Goal: Information Seeking & Learning: Learn about a topic

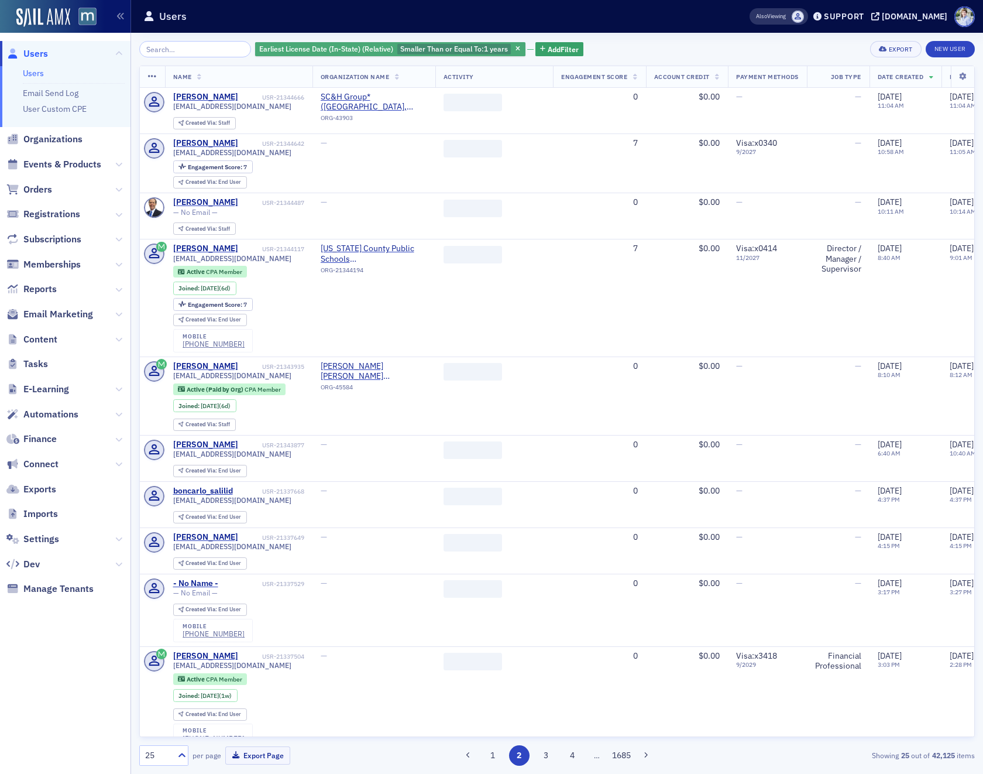
click at [362, 54] on span "Earliest License Date (In-State) (Relative)" at bounding box center [326, 49] width 138 height 11
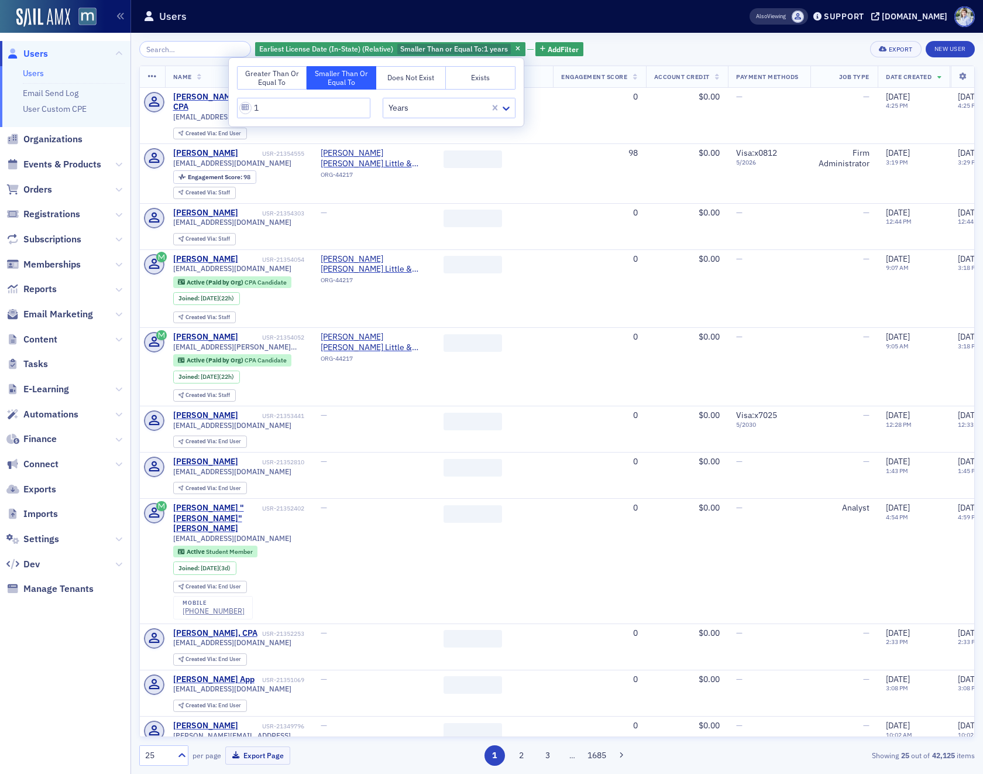
click at [281, 86] on button "Greater Than or Equal To" at bounding box center [272, 77] width 70 height 23
click at [404, 74] on button "Does Not Exist" at bounding box center [411, 77] width 70 height 23
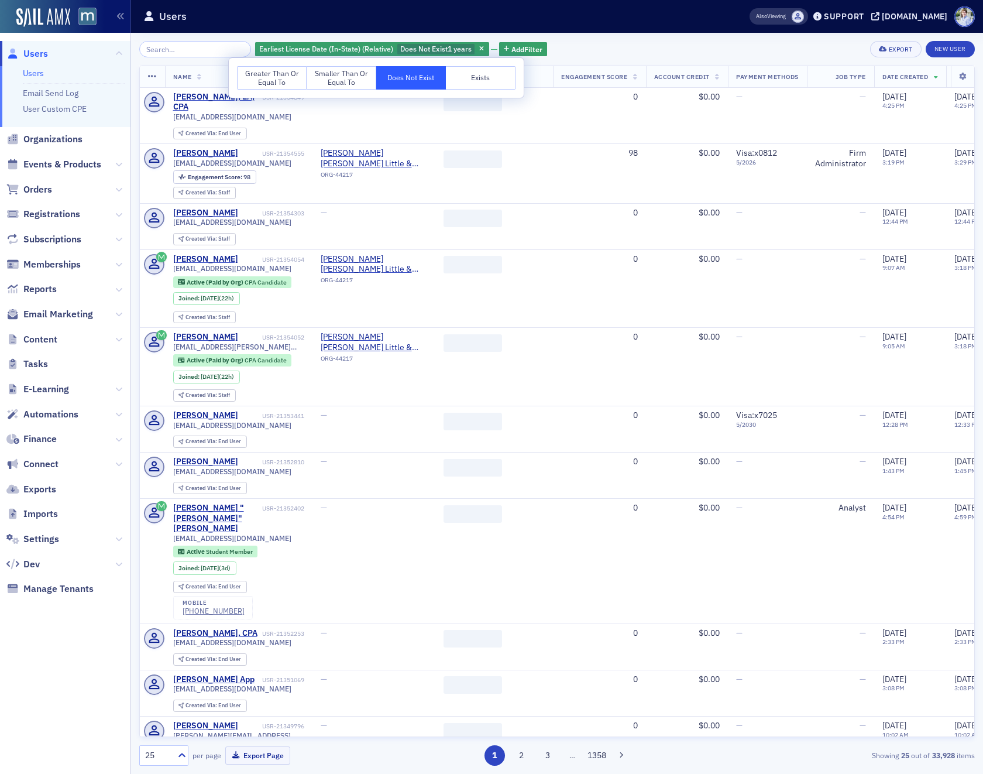
click at [465, 79] on button "Exists" at bounding box center [481, 77] width 70 height 23
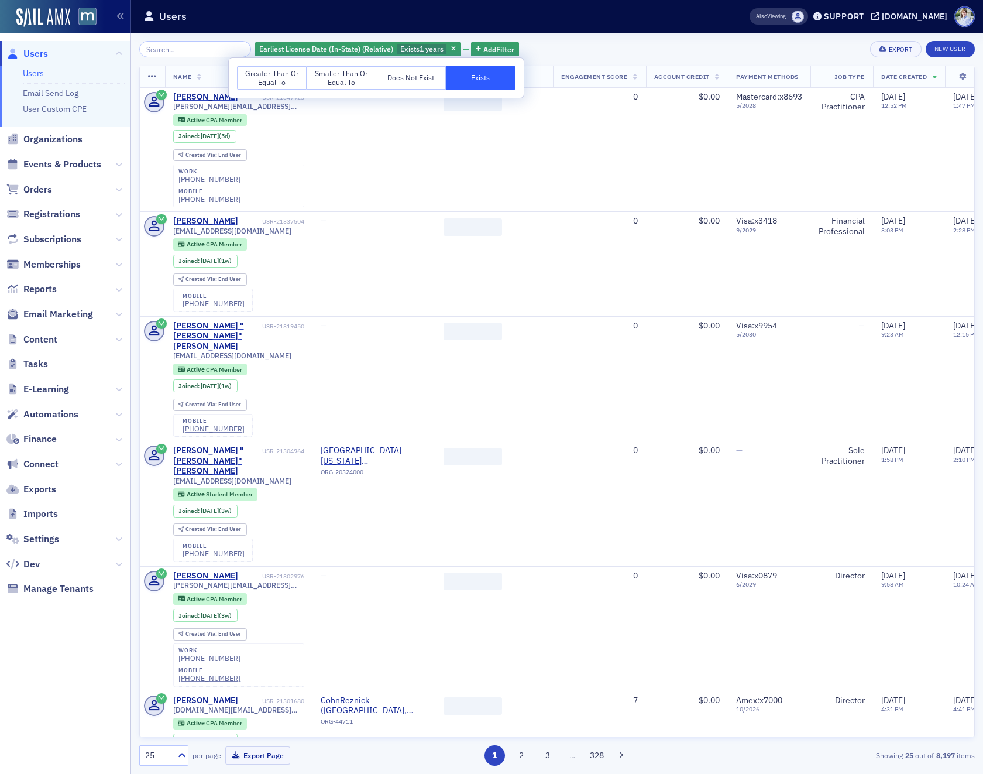
click at [333, 85] on button "Smaller Than or Equal To" at bounding box center [342, 77] width 70 height 23
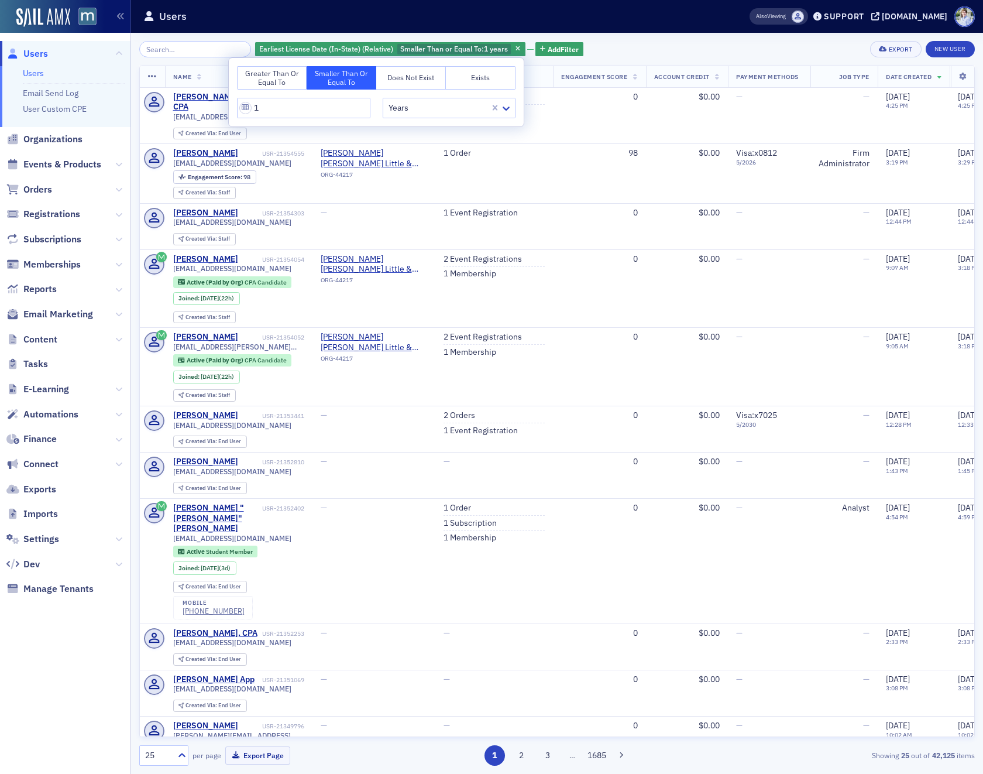
click at [268, 77] on button "Greater Than or Equal To" at bounding box center [272, 77] width 70 height 23
click at [324, 80] on button "Smaller Than or Equal To" at bounding box center [342, 77] width 70 height 23
drag, startPoint x: 409, startPoint y: 109, endPoint x: 411, endPoint y: 118, distance: 8.5
click at [409, 109] on div at bounding box center [438, 108] width 102 height 15
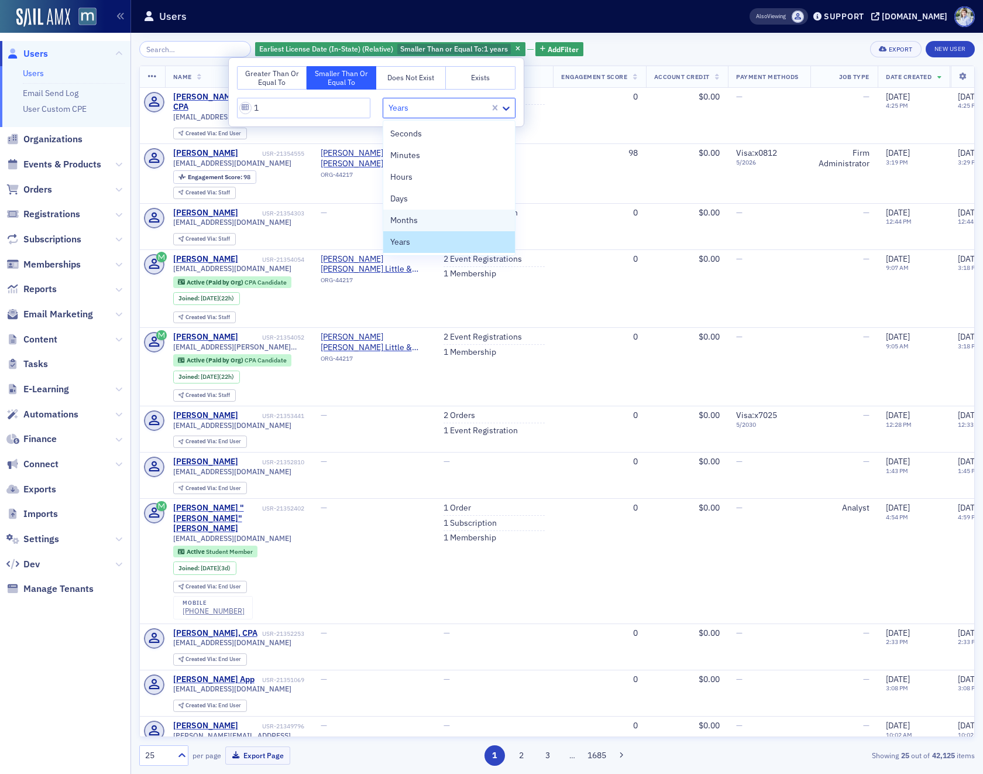
click at [418, 223] on div "Months" at bounding box center [449, 220] width 118 height 12
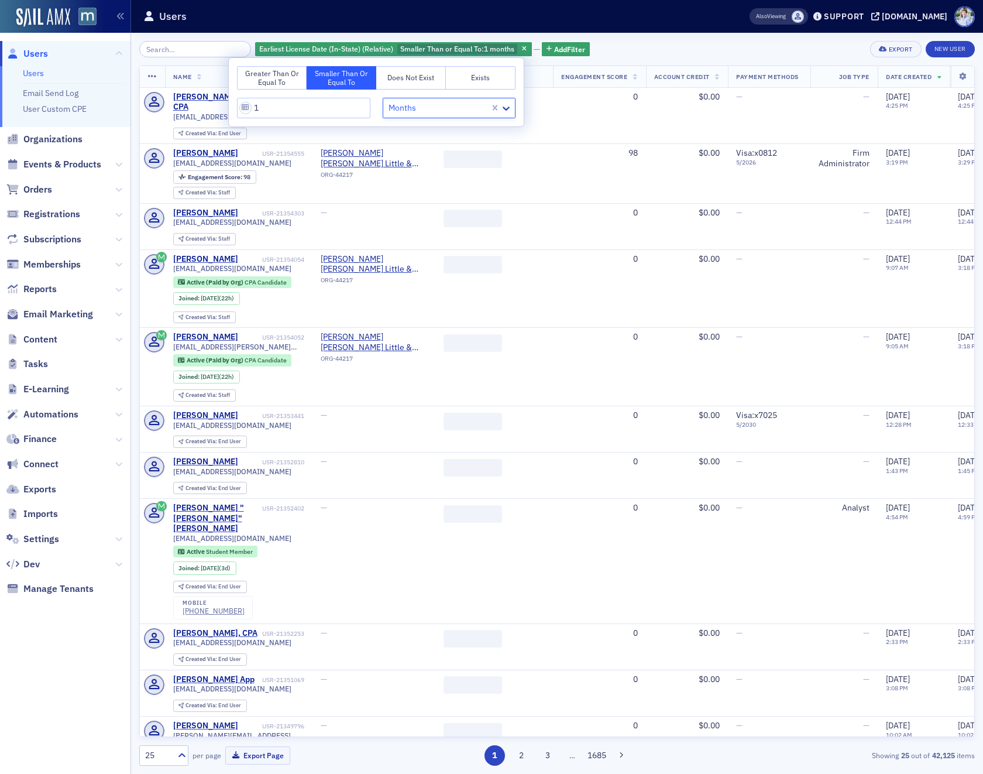
drag, startPoint x: 416, startPoint y: 112, endPoint x: 416, endPoint y: 118, distance: 6.4
click at [416, 113] on div at bounding box center [438, 108] width 102 height 15
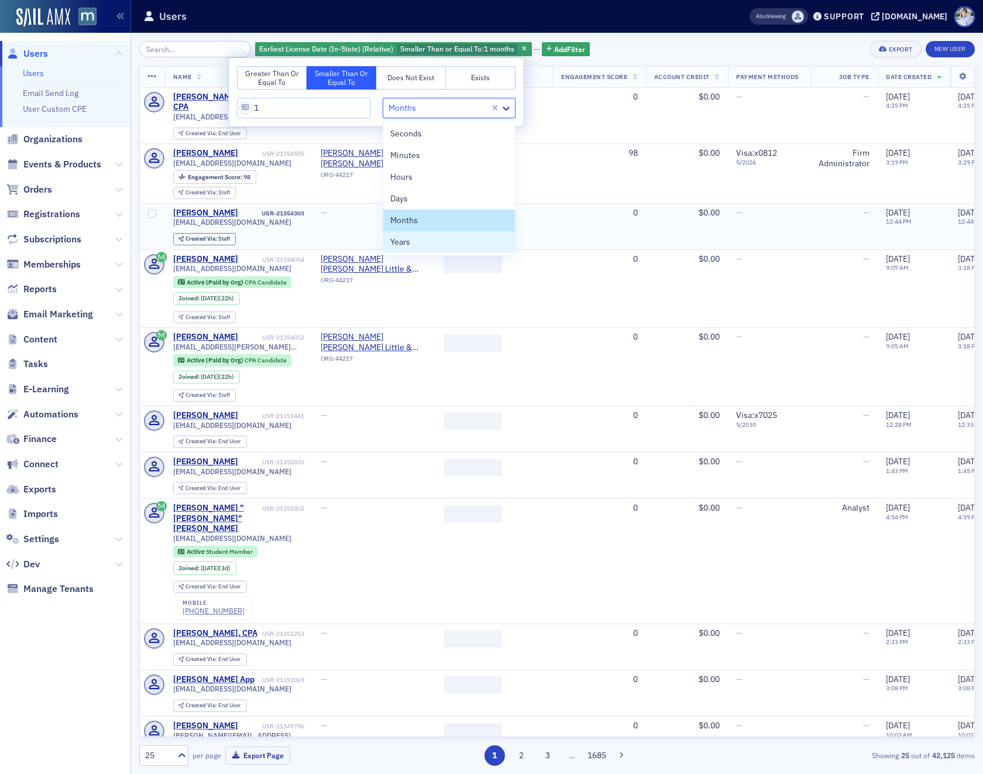
click at [422, 246] on div "Years" at bounding box center [449, 242] width 118 height 12
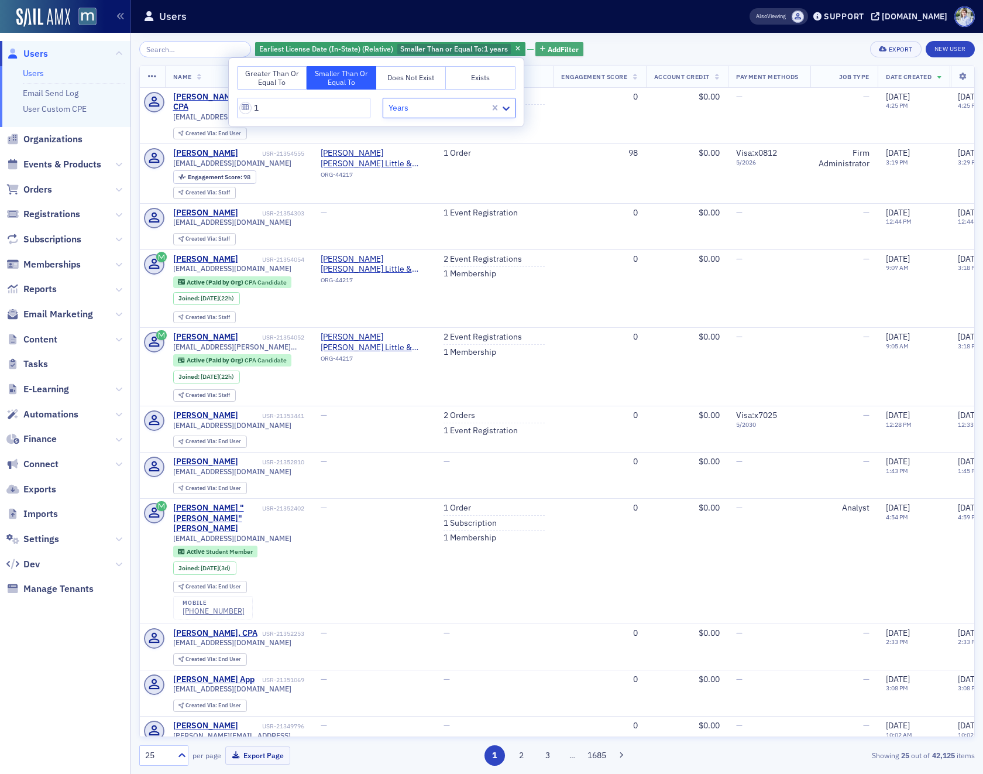
click at [548, 44] on span "Add Filter" at bounding box center [563, 49] width 31 height 11
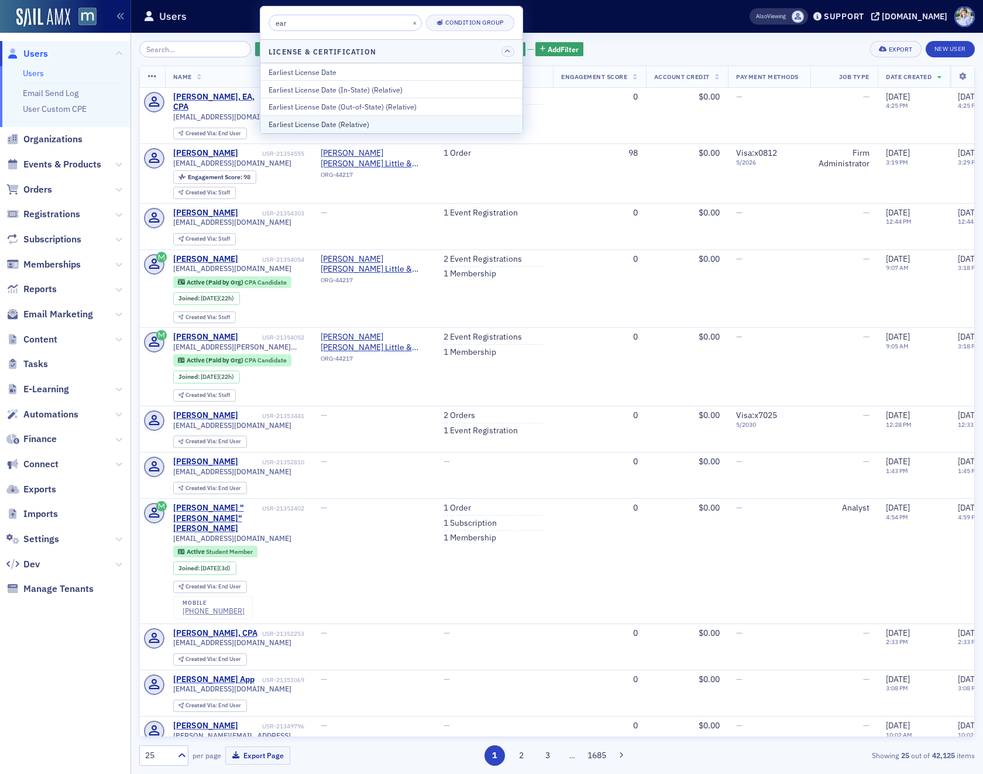
type input "ear"
click at [372, 128] on div "Earliest License Date (Relative)" at bounding box center [392, 124] width 246 height 11
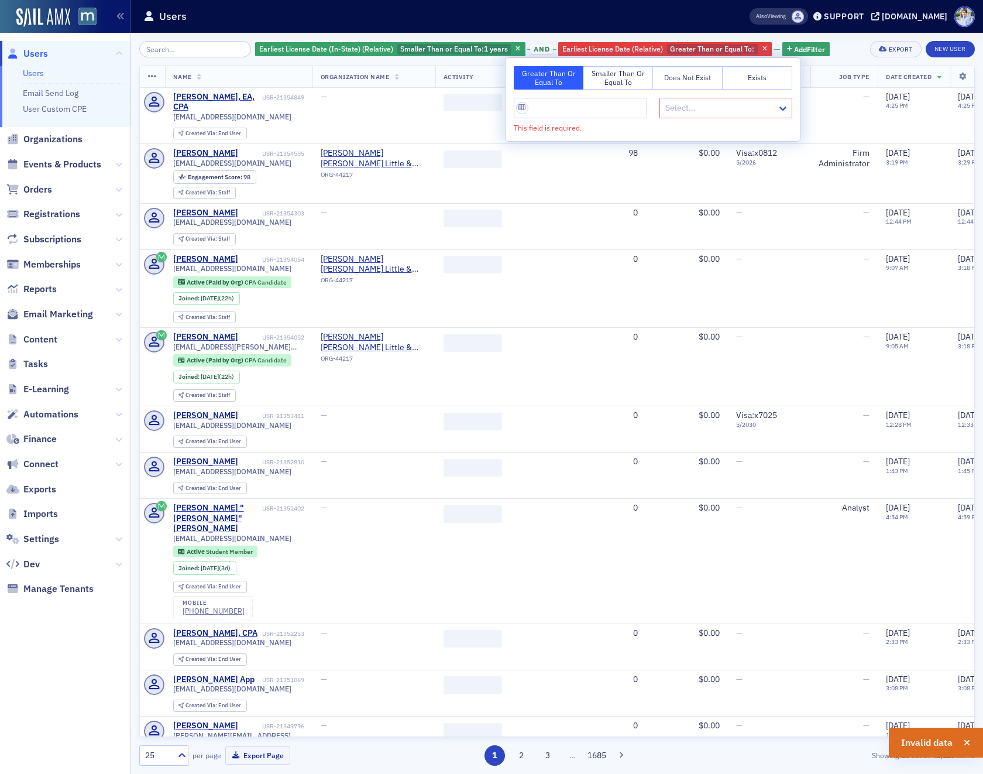
click at [613, 93] on div "Greater Than or Equal To Smaller Than or Equal To Does Not Exist Exists Select……" at bounding box center [653, 99] width 295 height 83
drag, startPoint x: 616, startPoint y: 102, endPoint x: 626, endPoint y: 104, distance: 10.7
click at [619, 104] on input "This field is required." at bounding box center [580, 108] width 133 height 20
type input "1"
click at [708, 103] on div at bounding box center [720, 108] width 112 height 15
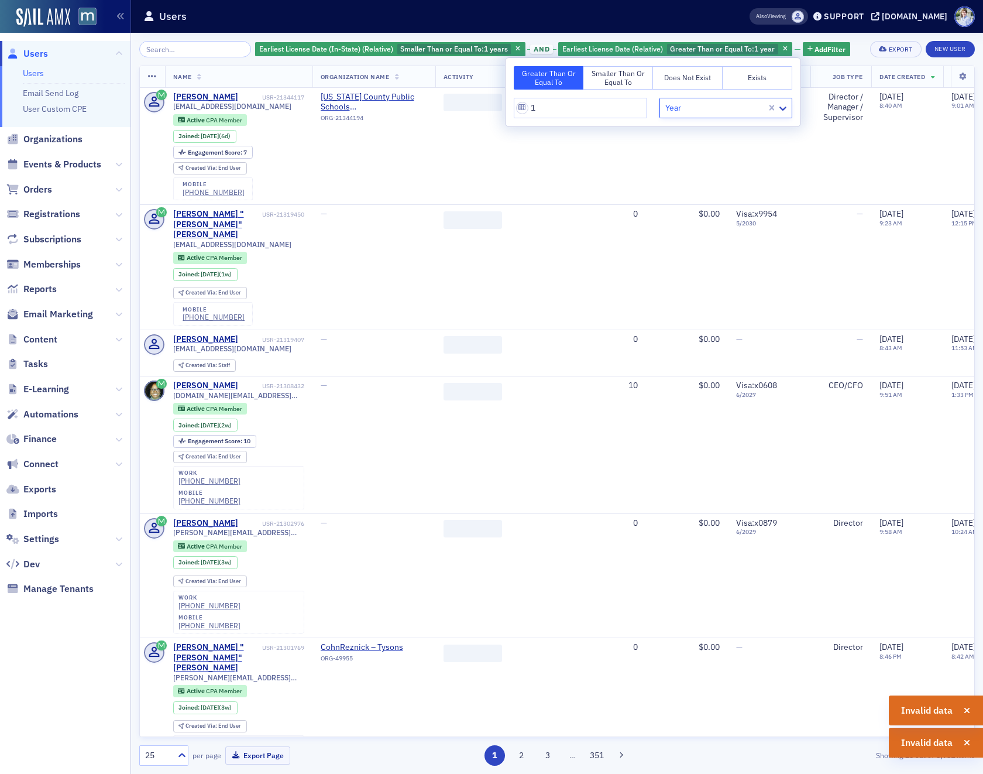
click at [630, 74] on button "Smaller Than or Equal To" at bounding box center [619, 77] width 70 height 23
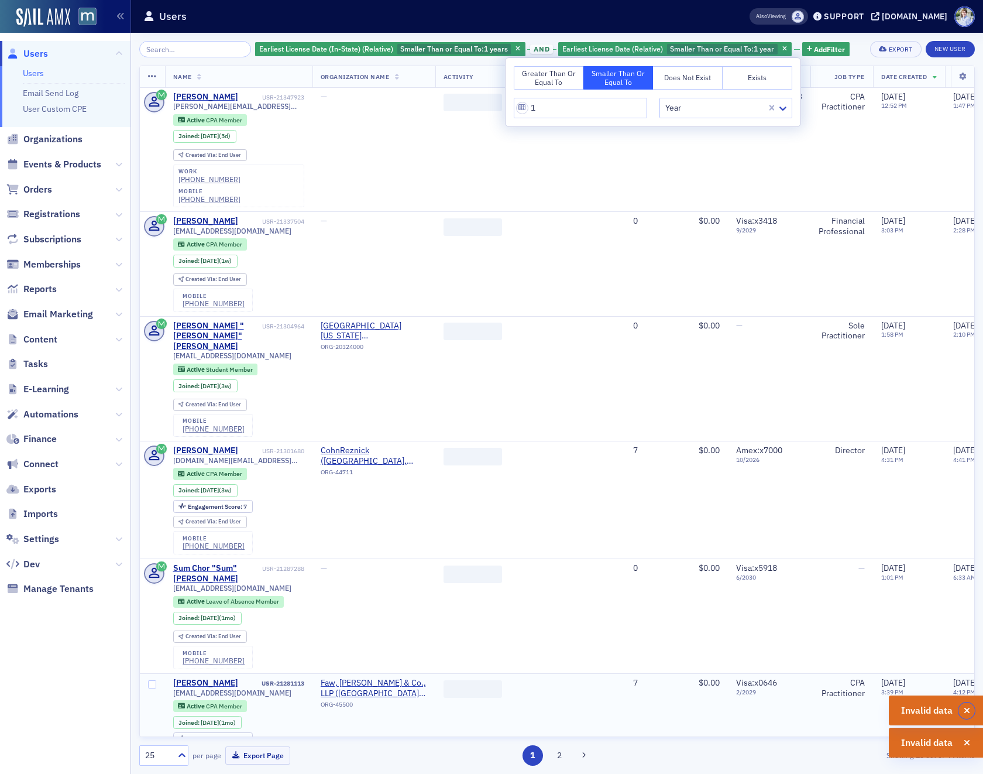
click at [967, 711] on icon "button" at bounding box center [967, 710] width 6 height 8
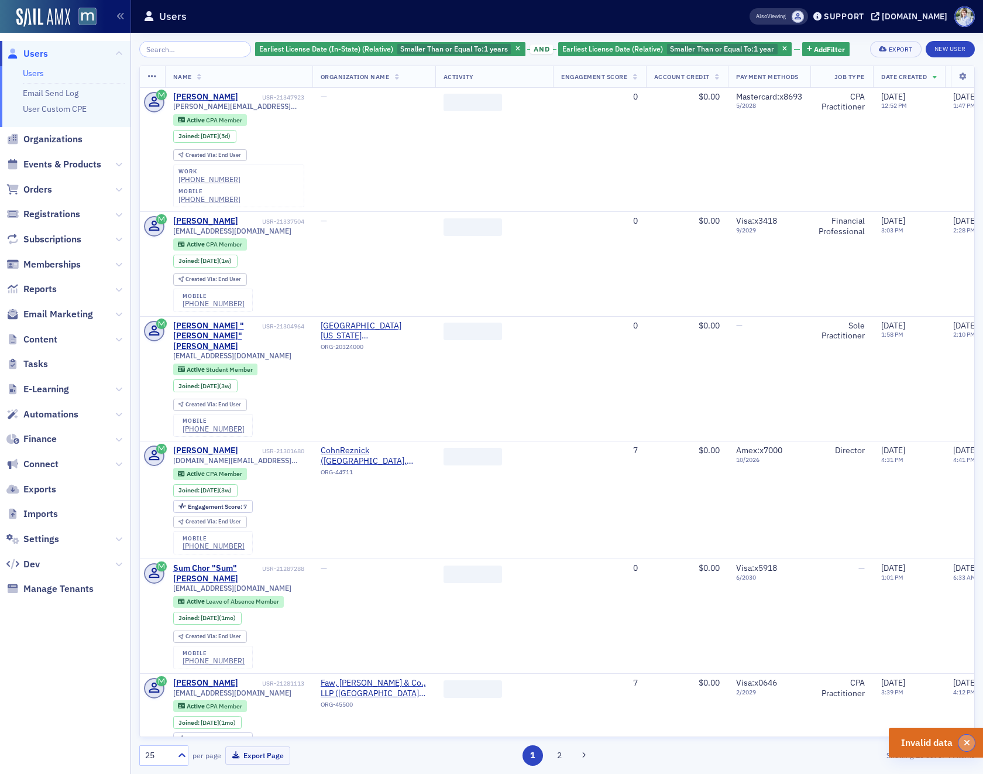
click at [967, 749] on button "button" at bounding box center [967, 743] width 16 height 16
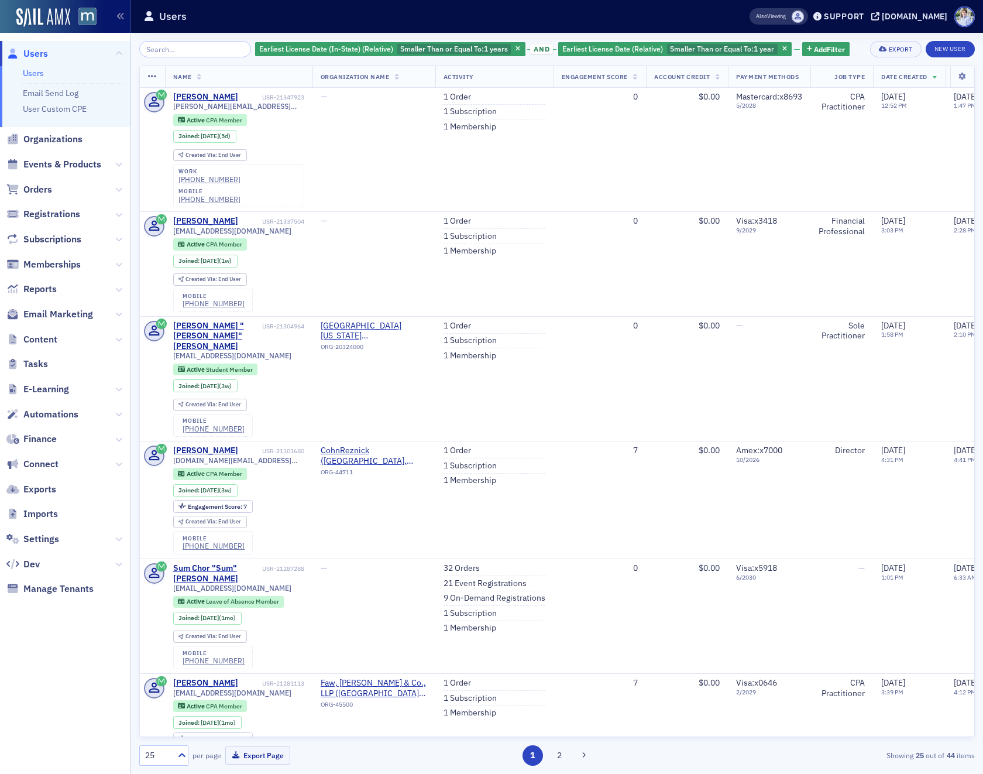
click at [780, 50] on span "button" at bounding box center [785, 49] width 11 height 11
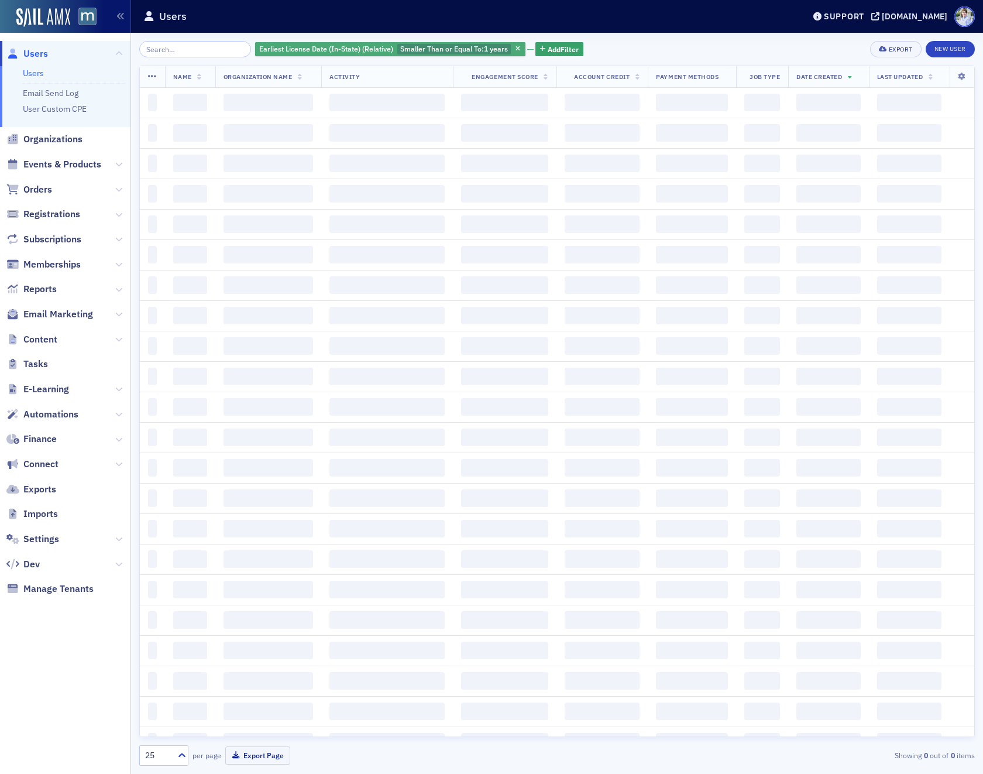
click at [332, 42] on div "Earliest License Date (In-State) (Relative) Smaller Than or Equal To : 1 years" at bounding box center [390, 49] width 270 height 15
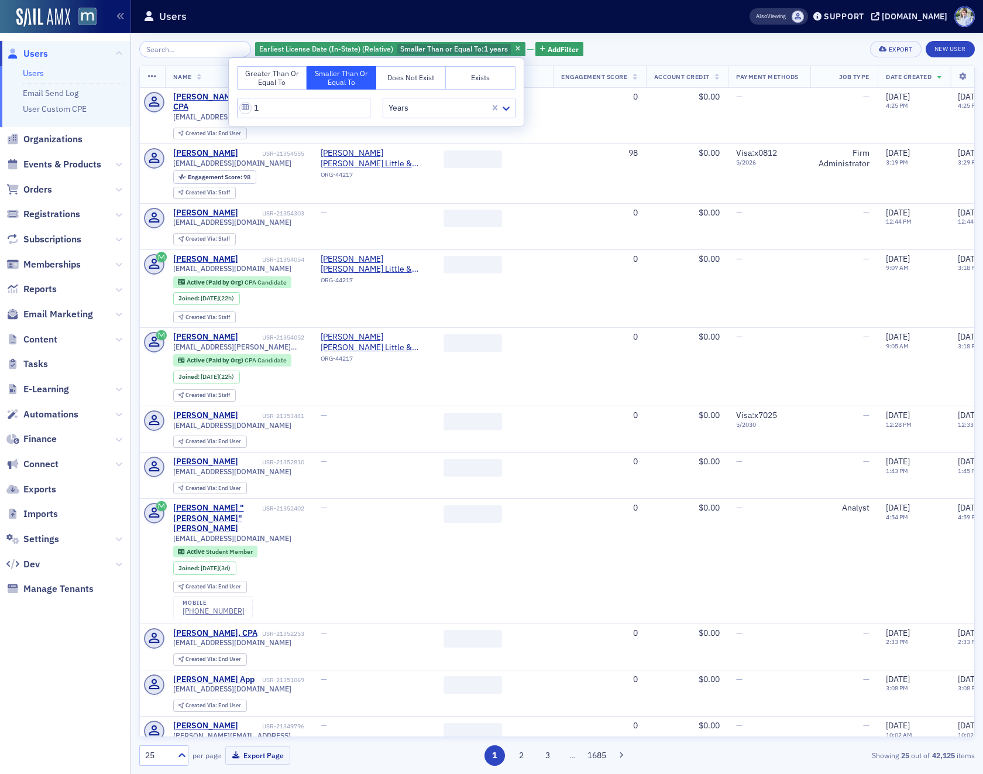
click at [273, 81] on button "Greater Than or Equal To" at bounding box center [272, 77] width 70 height 23
click at [350, 82] on button "Smaller Than or Equal To" at bounding box center [342, 77] width 70 height 23
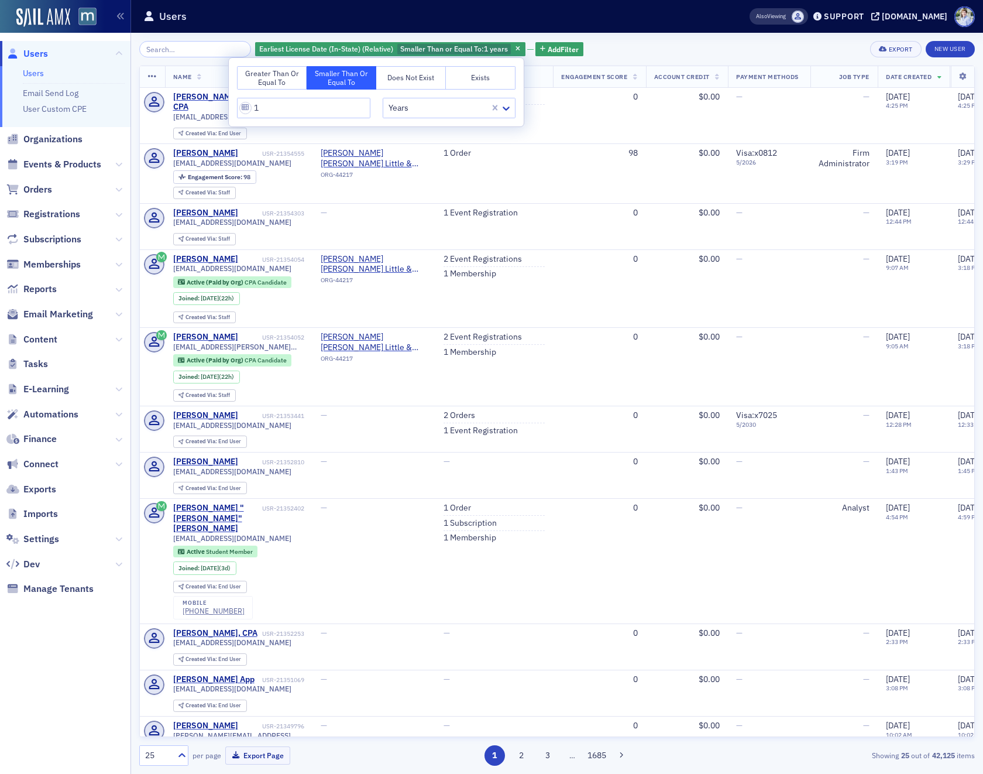
click at [267, 87] on button "Greater Than or Equal To" at bounding box center [272, 77] width 70 height 23
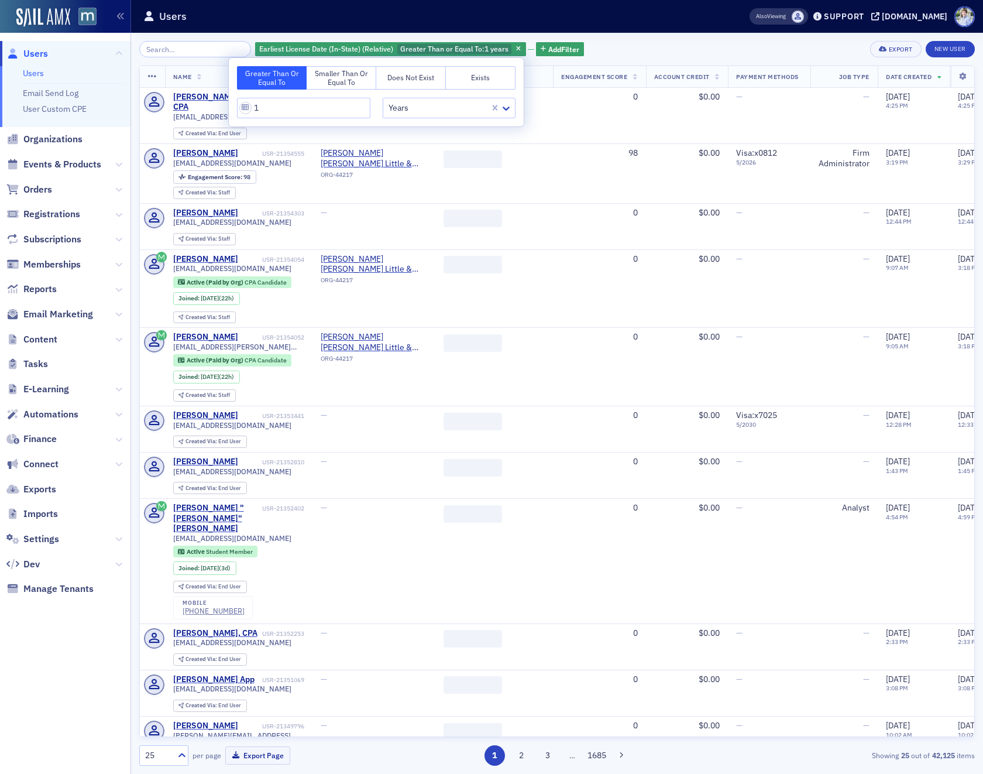
click at [338, 81] on button "Smaller Than or Equal To" at bounding box center [342, 77] width 70 height 23
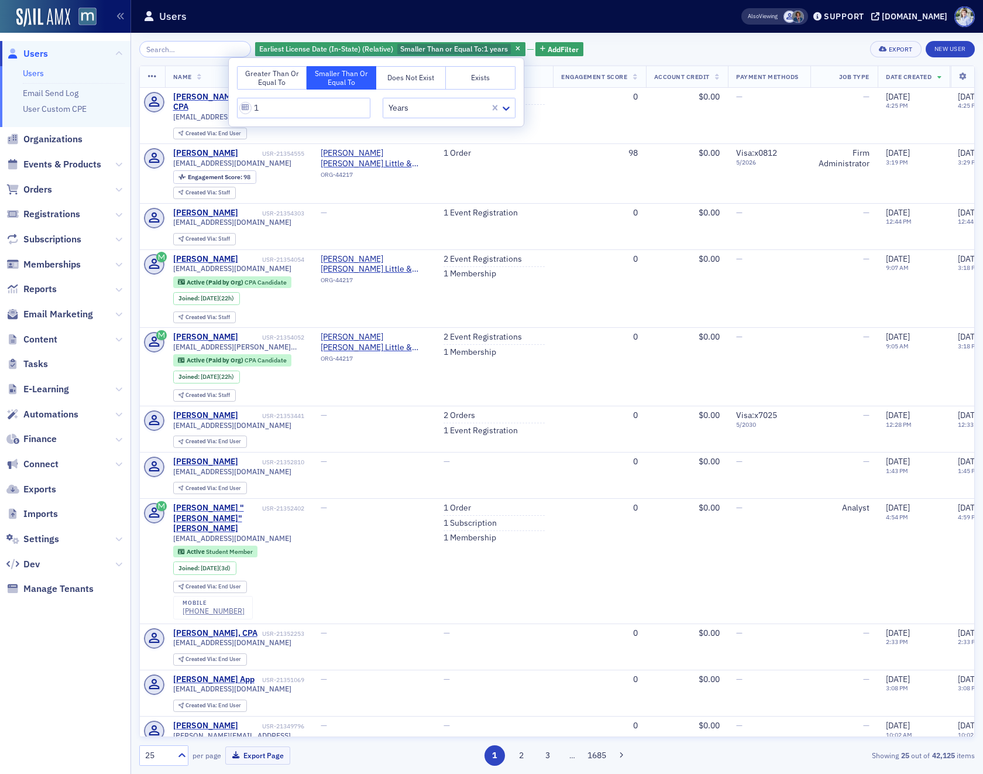
drag, startPoint x: 269, startPoint y: 91, endPoint x: 270, endPoint y: 81, distance: 9.5
click at [269, 90] on div "Greater Than or Equal To Smaller Than or Equal To Does Not Exist Exists 1 Years" at bounding box center [376, 92] width 295 height 68
click at [270, 81] on button "Greater Than or Equal To" at bounding box center [272, 77] width 70 height 23
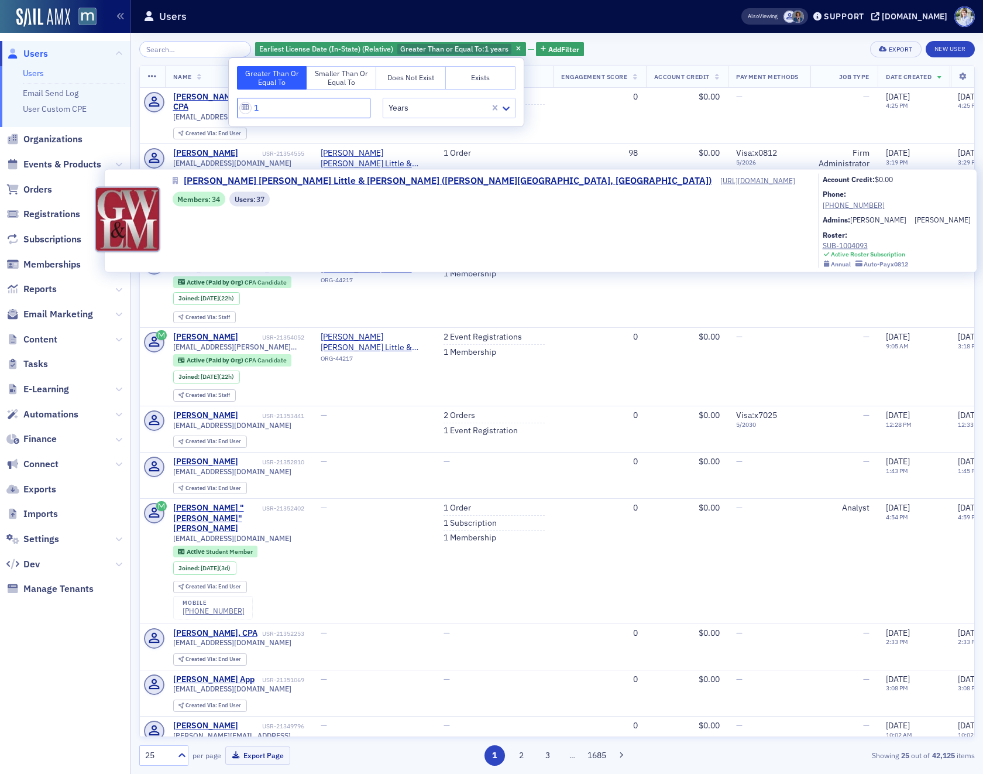
click at [322, 108] on input "1" at bounding box center [303, 108] width 133 height 20
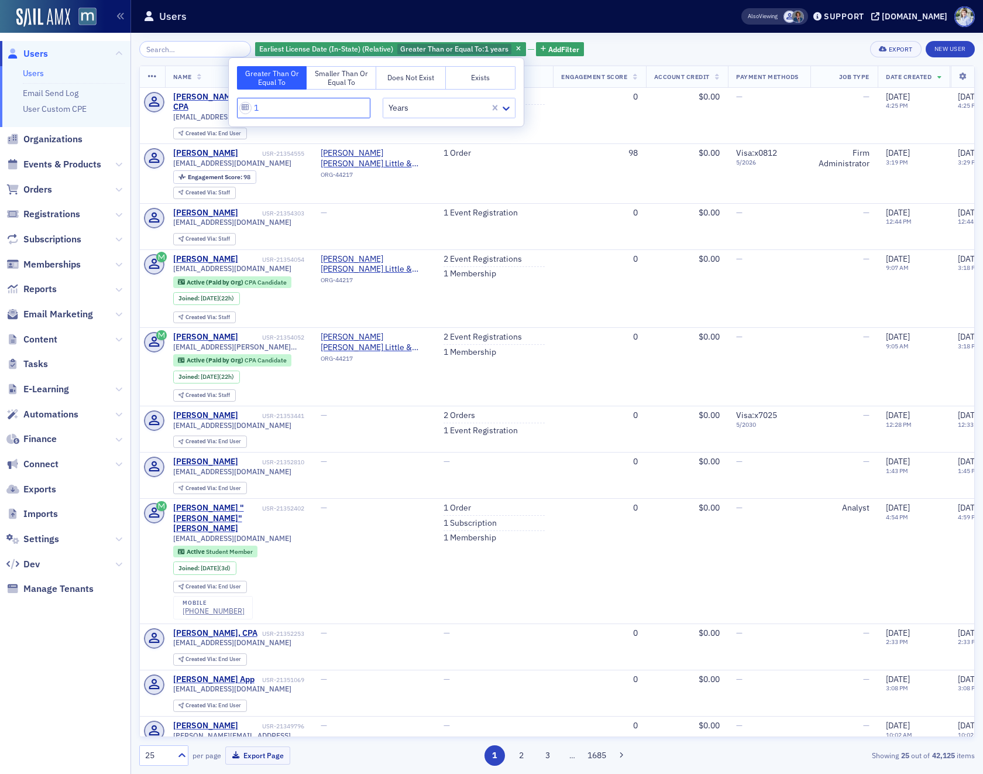
click at [322, 106] on input "1" at bounding box center [303, 108] width 133 height 20
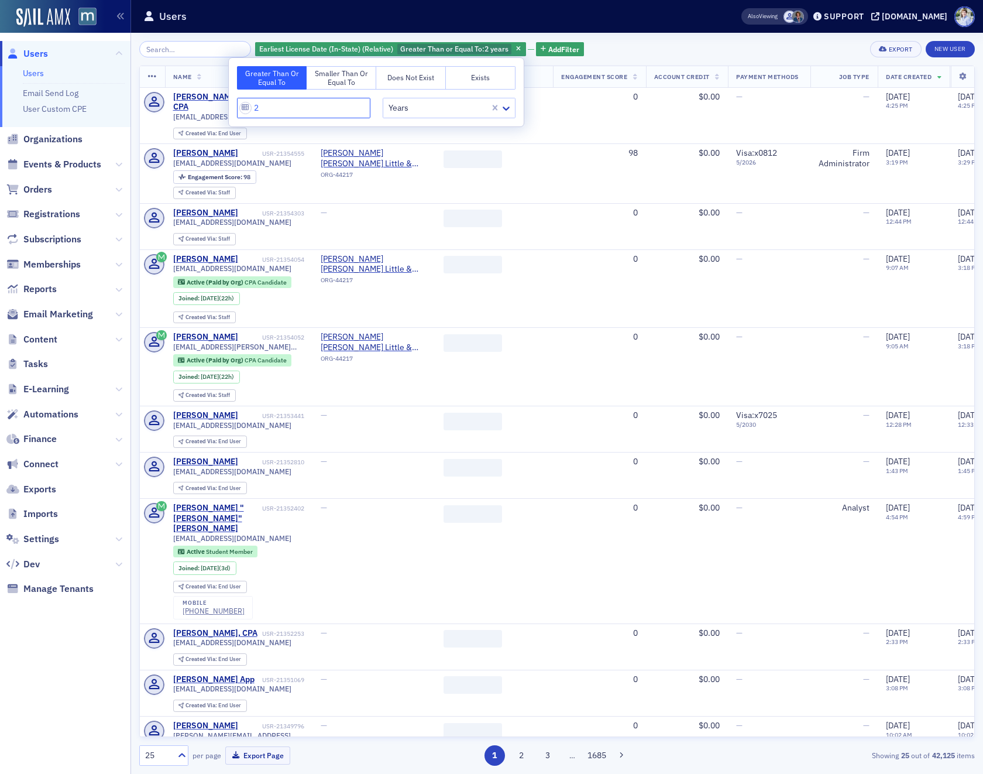
type input "2"
click at [340, 83] on button "Smaller Than or Equal To" at bounding box center [342, 77] width 70 height 23
